Goal: Check status: Check status

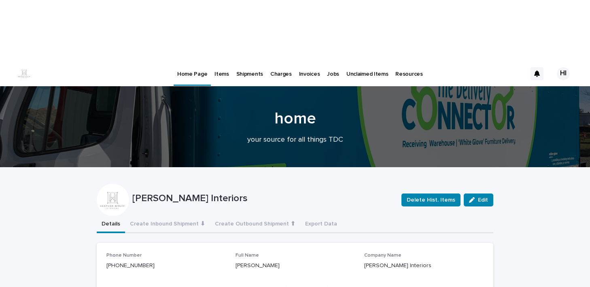
click at [224, 61] on p "Items" at bounding box center [221, 69] width 14 height 17
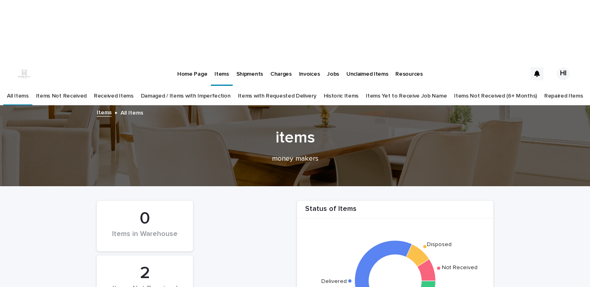
click at [87, 87] on link "Items Not Received" at bounding box center [61, 96] width 51 height 19
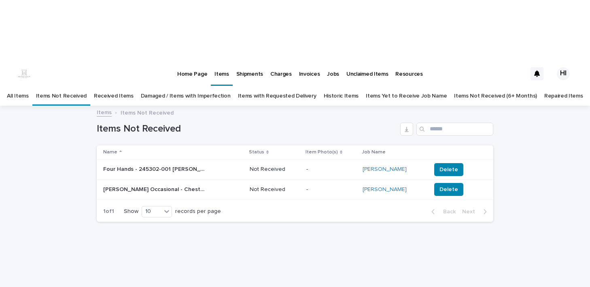
click at [145, 164] on p "Four Hands - 245302-001 [PERSON_NAME] desk chair | 66915" at bounding box center [154, 168] width 103 height 8
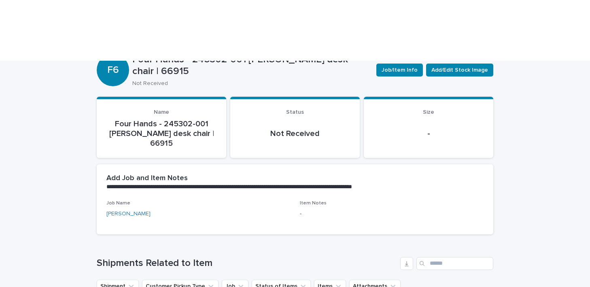
scroll to position [135, 0]
